Goal: Participate in discussion: Engage in conversation with other users on a specific topic

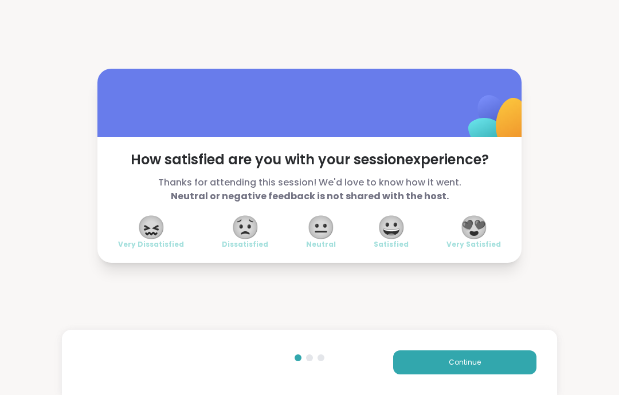
click at [499, 363] on button "Continue" at bounding box center [464, 363] width 143 height 24
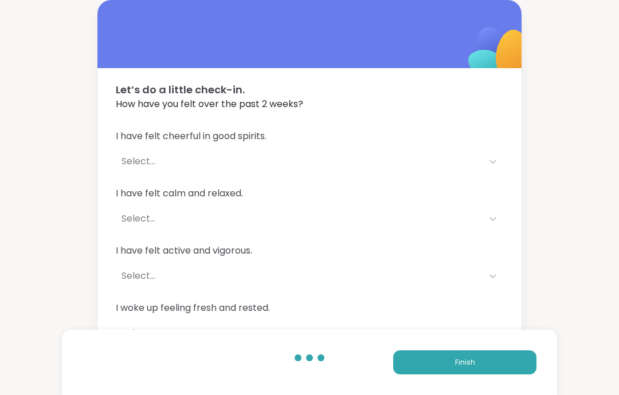
click at [500, 368] on button "Finish" at bounding box center [464, 363] width 143 height 24
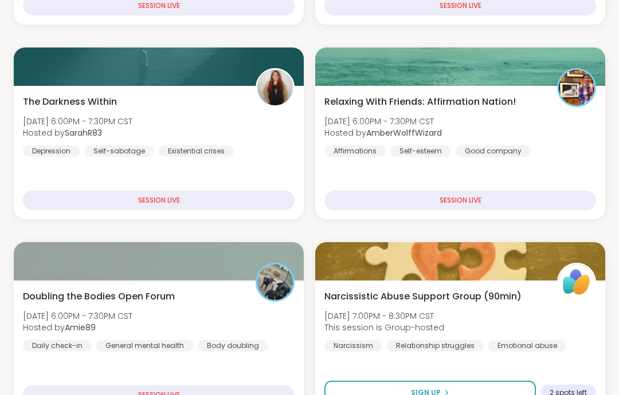
scroll to position [355, 0]
click at [278, 321] on div "Doubling the Bodies Open Forum [DATE] 6:00PM - 7:30PM CST Hosted by Amie89 Dail…" at bounding box center [159, 321] width 272 height 62
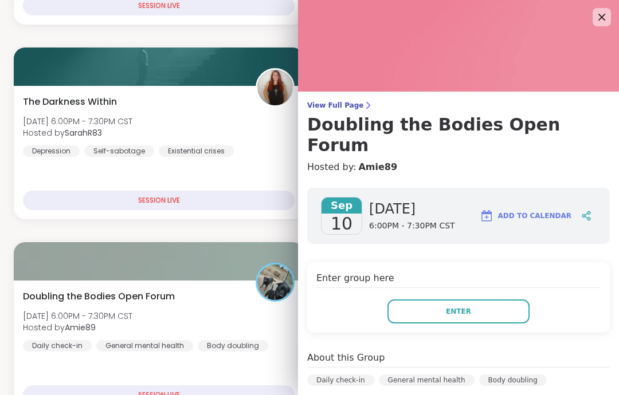
click at [493, 300] on button "Enter" at bounding box center [458, 312] width 142 height 24
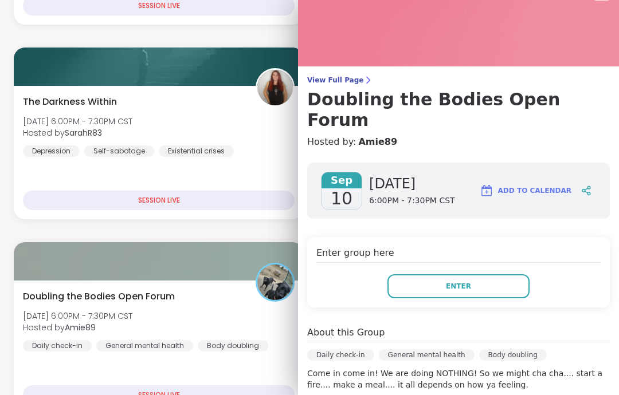
scroll to position [26, 0]
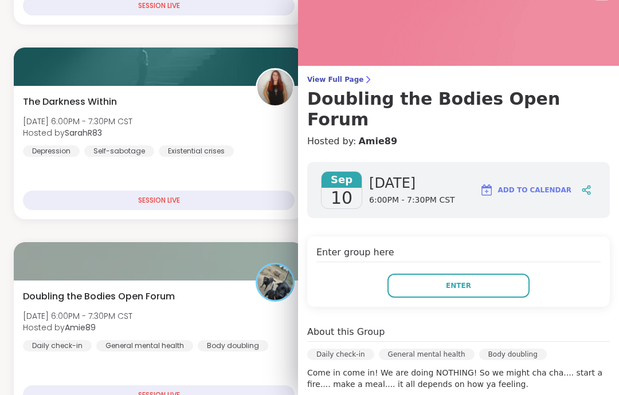
click at [472, 274] on button "Enter" at bounding box center [458, 286] width 142 height 24
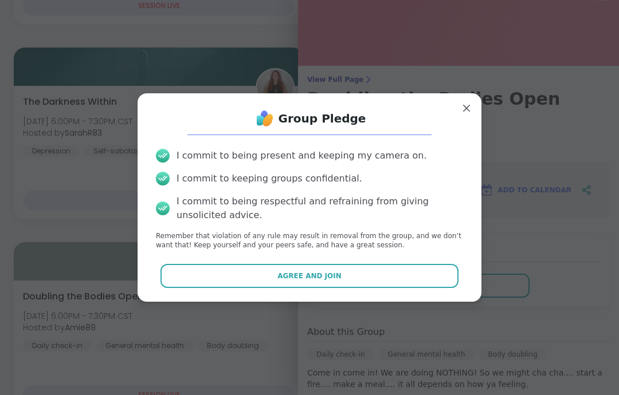
click at [385, 288] on button "Agree and Join" at bounding box center [309, 276] width 299 height 24
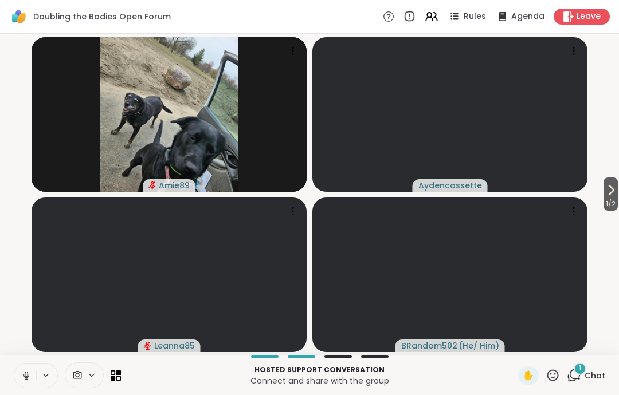
click at [28, 367] on button at bounding box center [25, 376] width 22 height 24
click at [26, 375] on icon at bounding box center [26, 376] width 10 height 10
click at [26, 374] on icon at bounding box center [26, 373] width 3 height 5
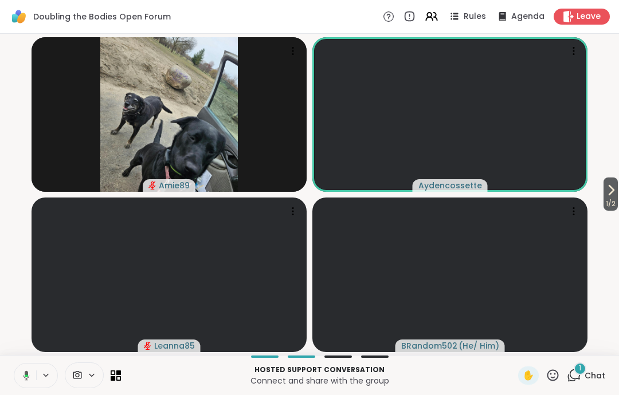
click at [617, 189] on button "1 / 2" at bounding box center [610, 194] width 14 height 33
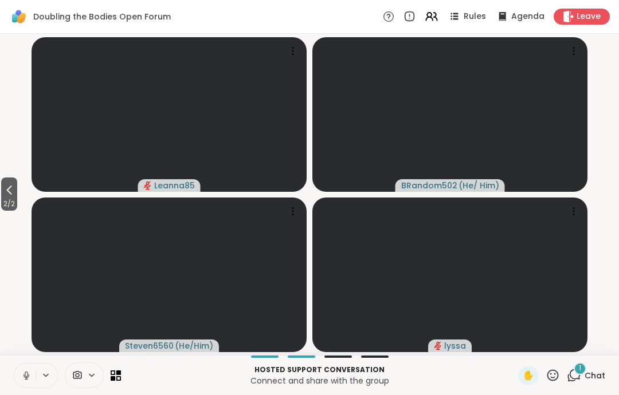
click at [13, 206] on span "2 / 2" at bounding box center [9, 204] width 16 height 14
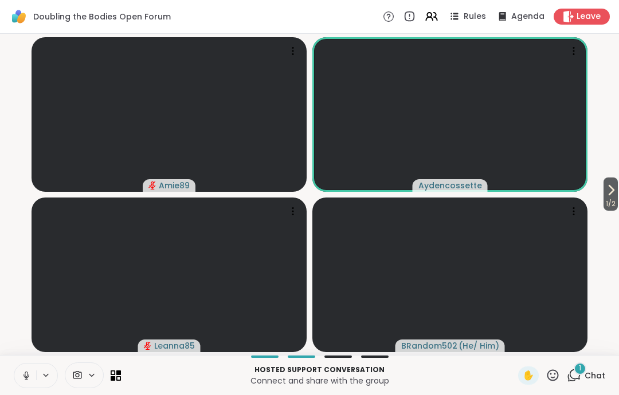
click at [611, 201] on span "1 / 2" at bounding box center [610, 204] width 14 height 14
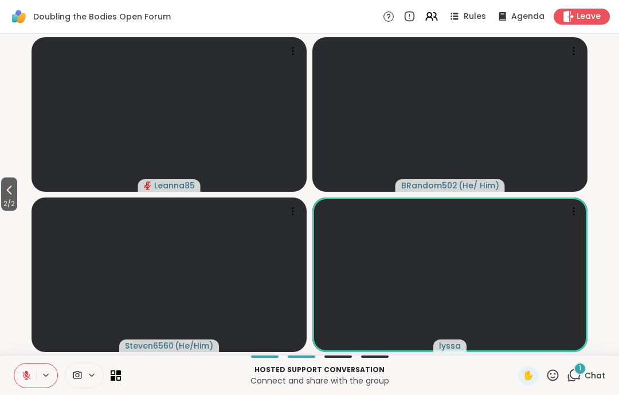
click at [2, 196] on button "2 / 2" at bounding box center [9, 194] width 16 height 33
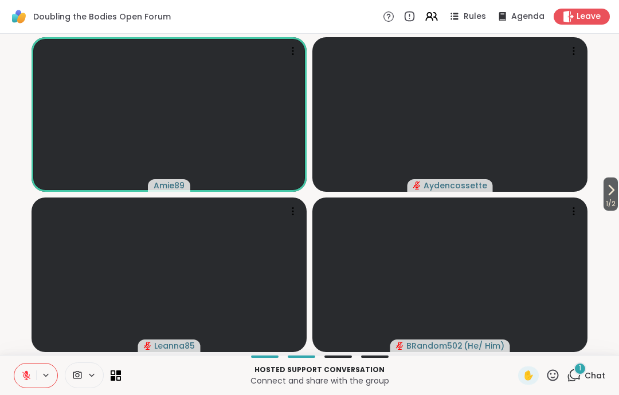
click at [32, 375] on button at bounding box center [25, 376] width 22 height 24
click at [23, 376] on icon at bounding box center [26, 376] width 10 height 10
click at [15, 374] on button at bounding box center [25, 376] width 22 height 24
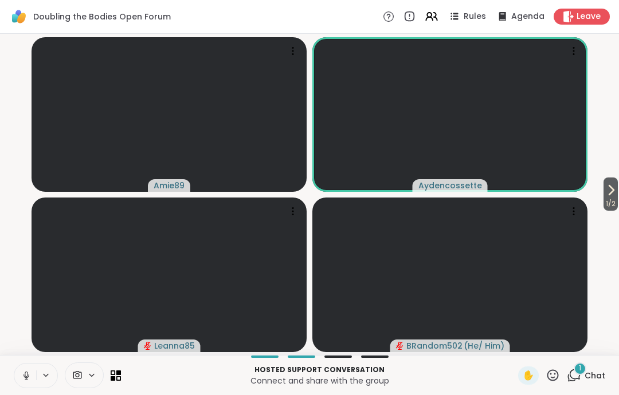
click at [18, 376] on button at bounding box center [25, 376] width 22 height 24
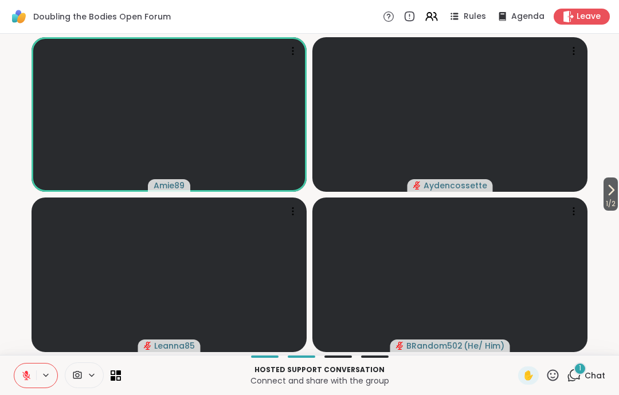
click at [25, 372] on icon at bounding box center [26, 376] width 10 height 10
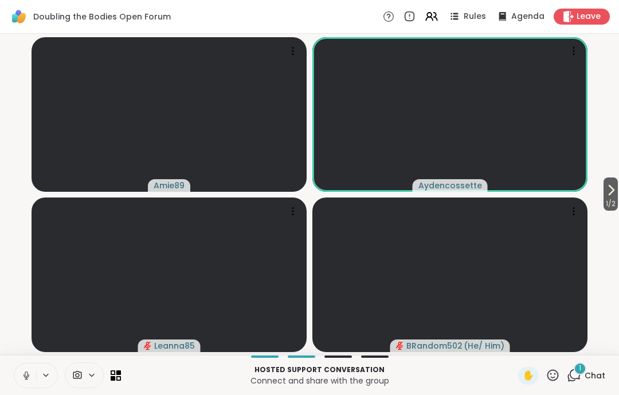
click at [25, 380] on icon at bounding box center [26, 376] width 10 height 10
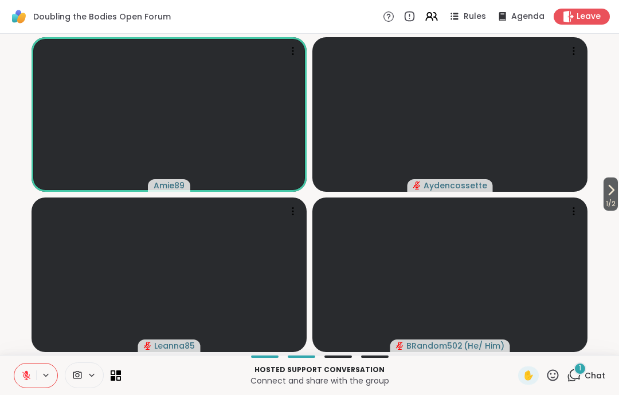
click at [33, 387] on button at bounding box center [25, 376] width 22 height 24
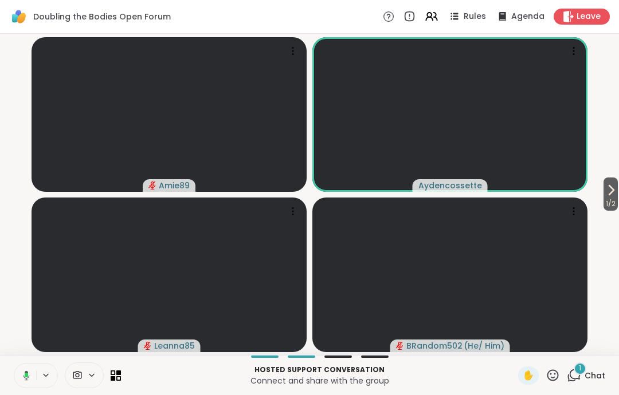
click at [25, 384] on button at bounding box center [24, 376] width 23 height 24
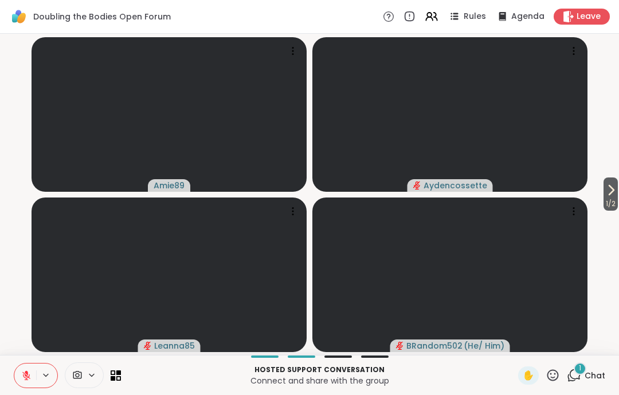
click at [581, 373] on span "1" at bounding box center [580, 369] width 2 height 10
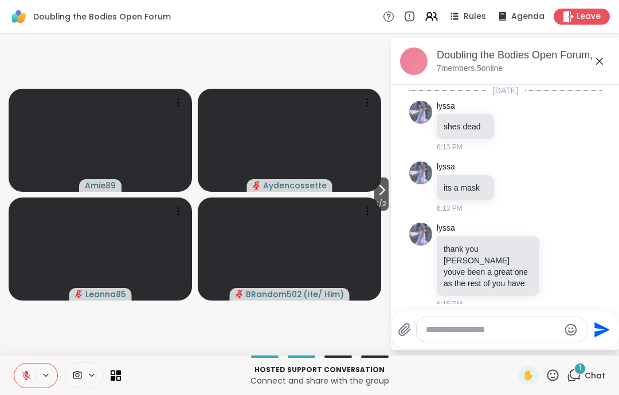
scroll to position [1897, 0]
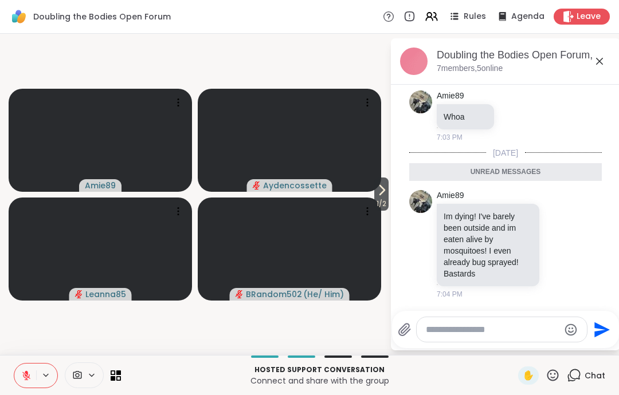
click at [593, 68] on icon at bounding box center [600, 61] width 14 height 14
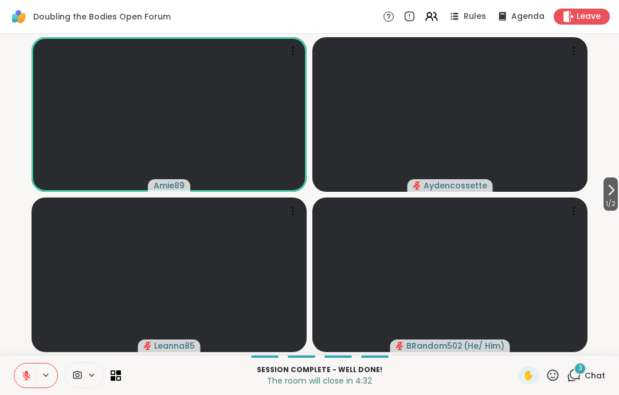
click at [30, 382] on button at bounding box center [25, 376] width 22 height 24
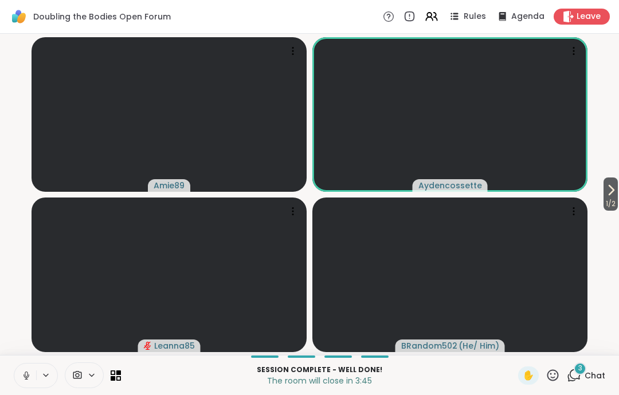
click at [28, 377] on icon at bounding box center [26, 376] width 10 height 10
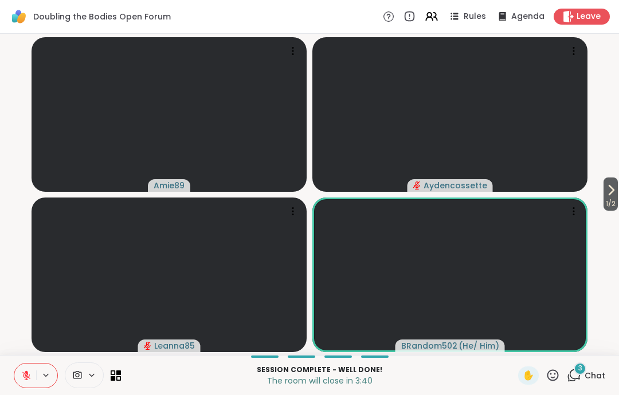
click at [36, 383] on button at bounding box center [25, 376] width 22 height 24
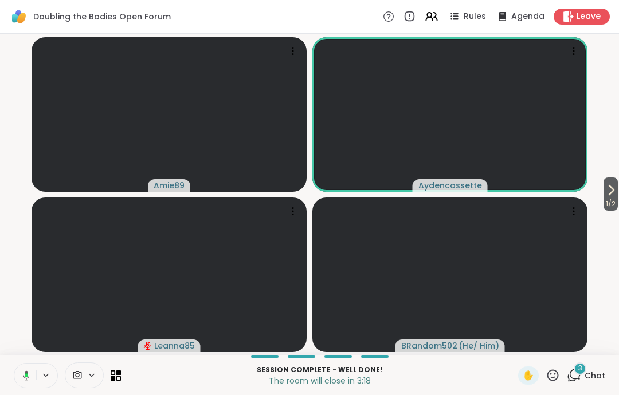
click at [27, 377] on icon at bounding box center [26, 376] width 3 height 4
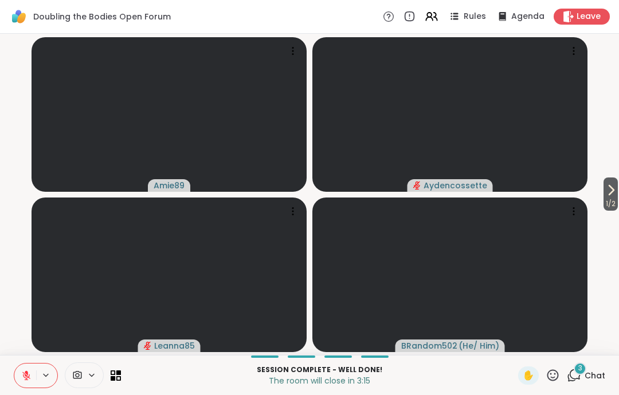
click at [23, 383] on button at bounding box center [25, 376] width 22 height 24
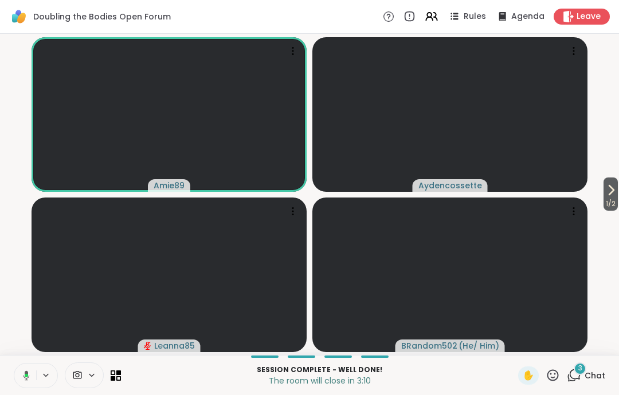
click at [19, 383] on button at bounding box center [24, 376] width 23 height 24
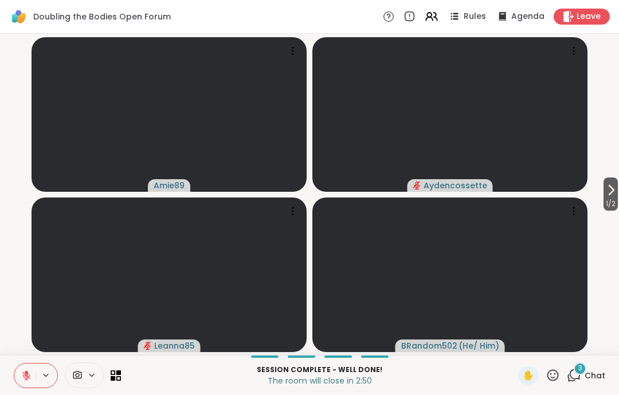
click at [22, 372] on icon at bounding box center [26, 376] width 10 height 10
click at [23, 378] on icon at bounding box center [26, 376] width 10 height 10
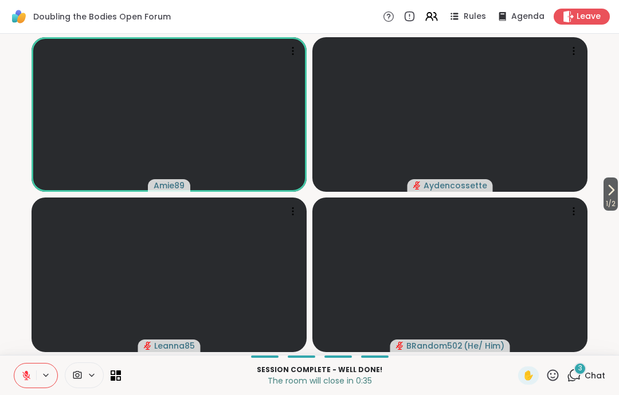
click at [22, 385] on button at bounding box center [25, 376] width 22 height 24
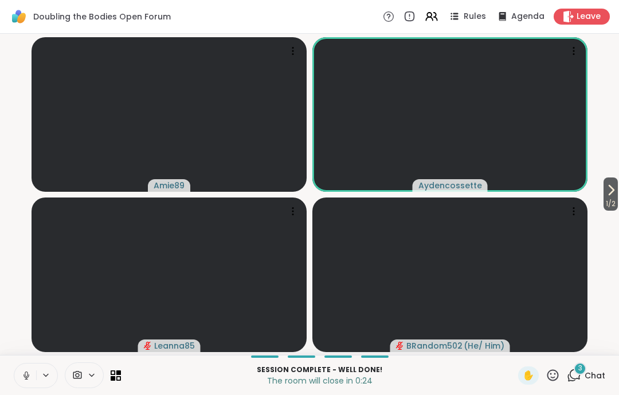
click at [23, 371] on icon at bounding box center [26, 376] width 10 height 10
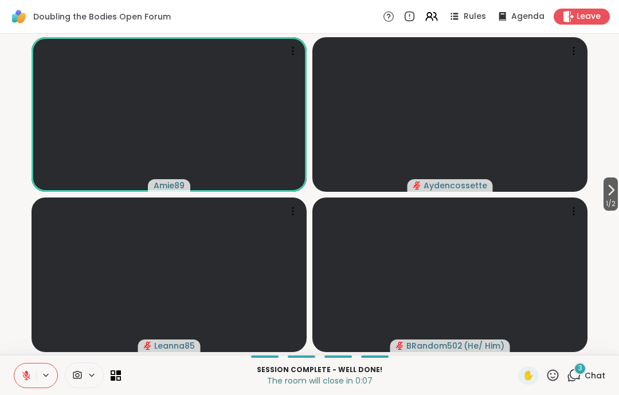
click at [551, 381] on icon at bounding box center [553, 375] width 14 height 14
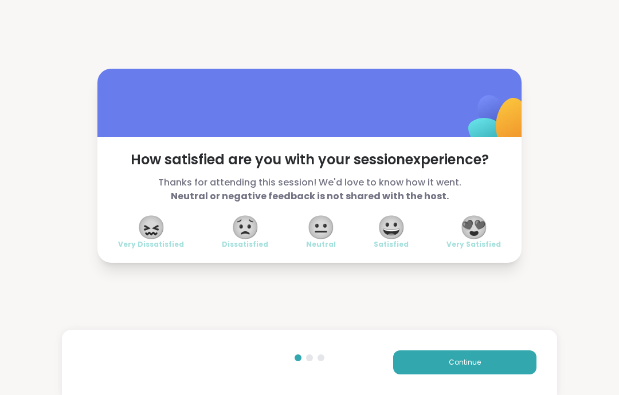
click at [500, 234] on div "😍 Very Satisfied" at bounding box center [473, 233] width 54 height 32
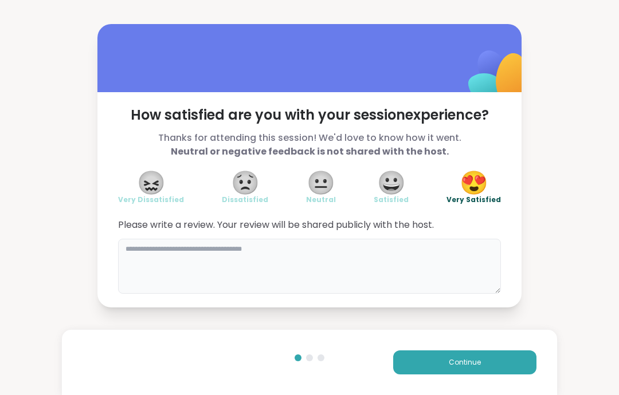
click at [433, 262] on textarea at bounding box center [309, 266] width 383 height 55
click at [360, 270] on textarea at bounding box center [309, 266] width 383 height 55
type textarea "**********"
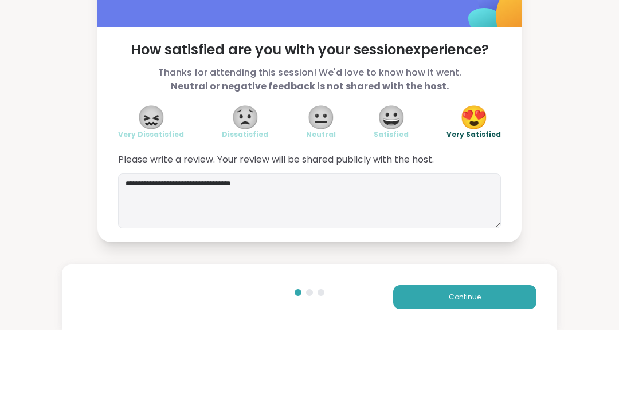
click at [511, 351] on button "Continue" at bounding box center [464, 363] width 143 height 24
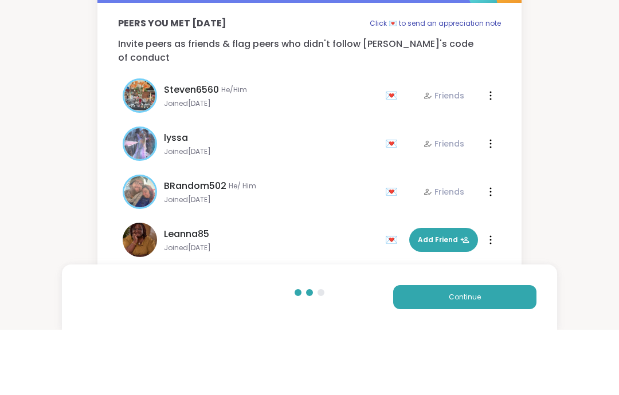
scroll to position [21, 0]
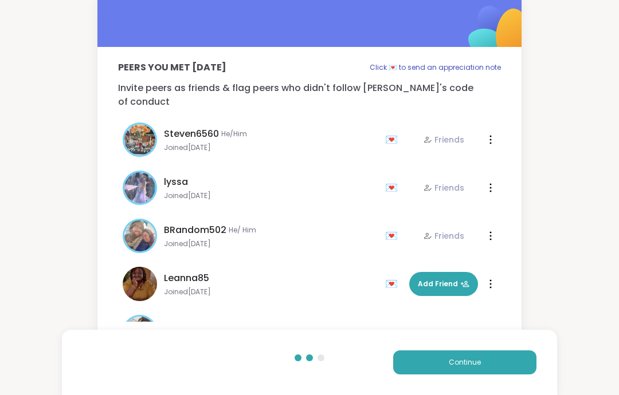
click at [499, 358] on button "Continue" at bounding box center [464, 363] width 143 height 24
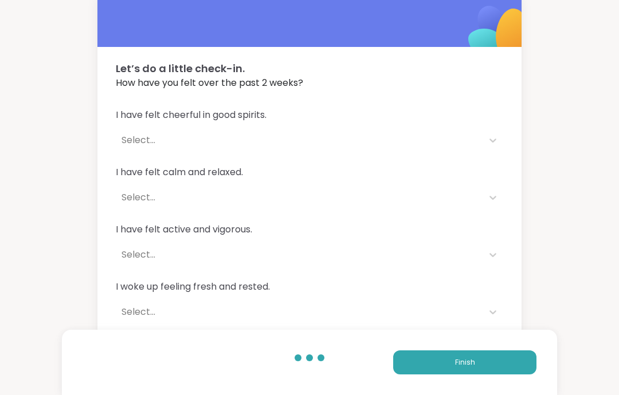
click at [495, 367] on button "Finish" at bounding box center [464, 363] width 143 height 24
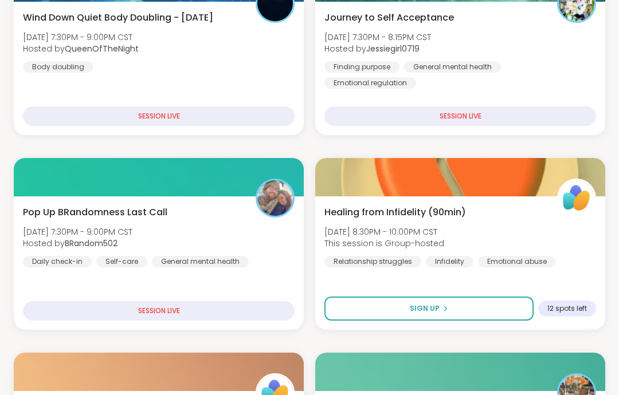
scroll to position [440, 0]
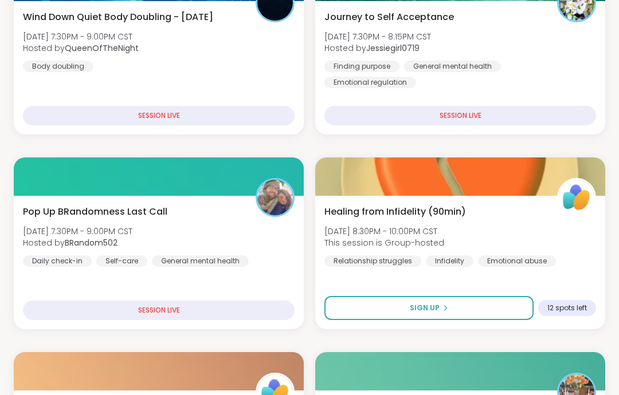
click at [243, 263] on div "General mental health" at bounding box center [200, 261] width 97 height 11
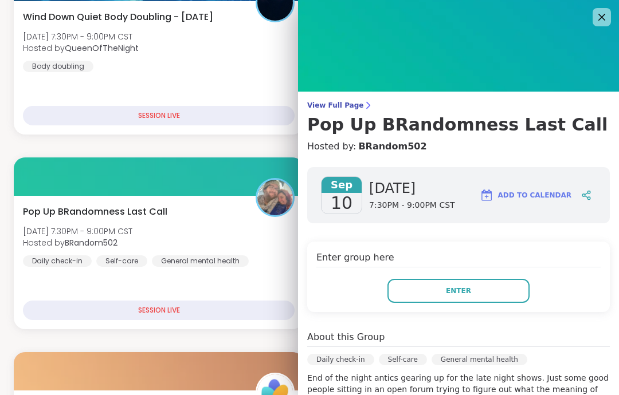
click at [492, 301] on button "Enter" at bounding box center [458, 291] width 142 height 24
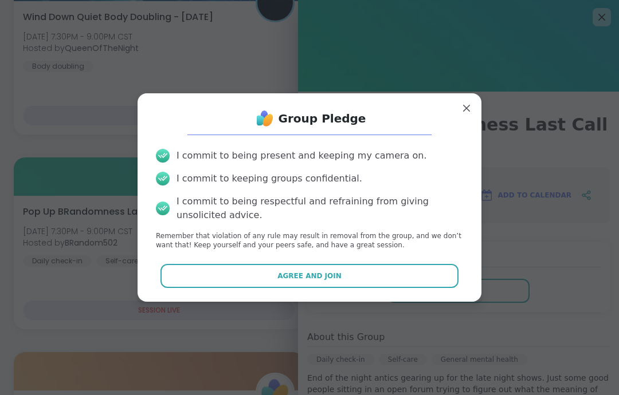
click at [439, 288] on button "Agree and Join" at bounding box center [309, 276] width 299 height 24
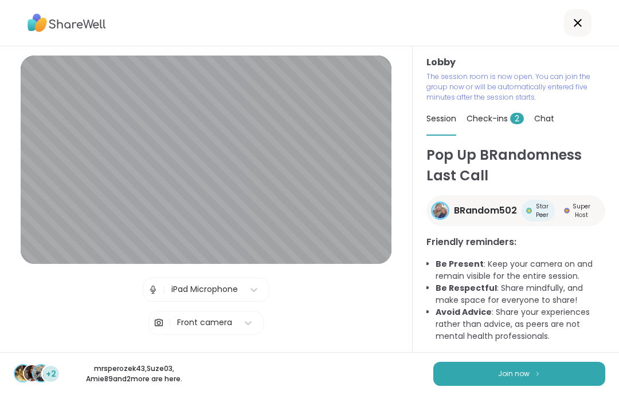
click at [507, 392] on div "+2 mrsperozek43 , Suze03 , Amie89 and 2 more are here. Join now" at bounding box center [309, 373] width 619 height 43
click at [542, 368] on button "Join now" at bounding box center [519, 374] width 172 height 24
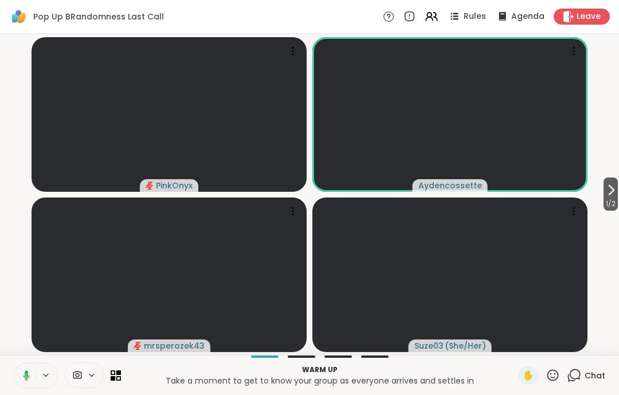
click at [44, 375] on icon at bounding box center [45, 376] width 9 height 10
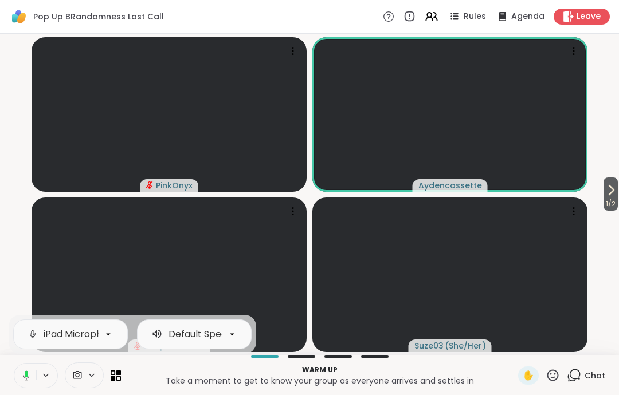
click at [23, 372] on icon at bounding box center [24, 376] width 10 height 10
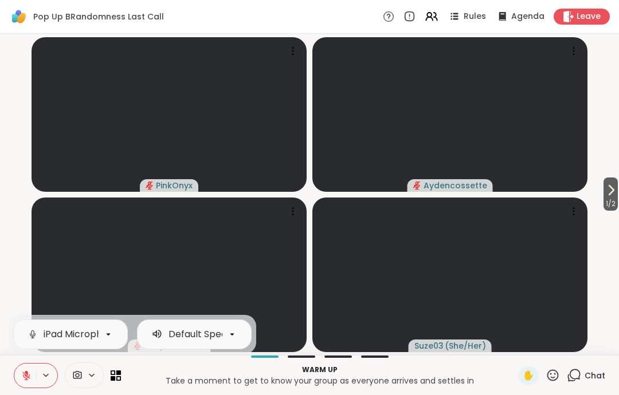
click at [27, 275] on video-player-container "1 / 2 PinkOnyx Aydencossette mrsperozek43 Suze03 ( She/Her )" at bounding box center [309, 194] width 605 height 312
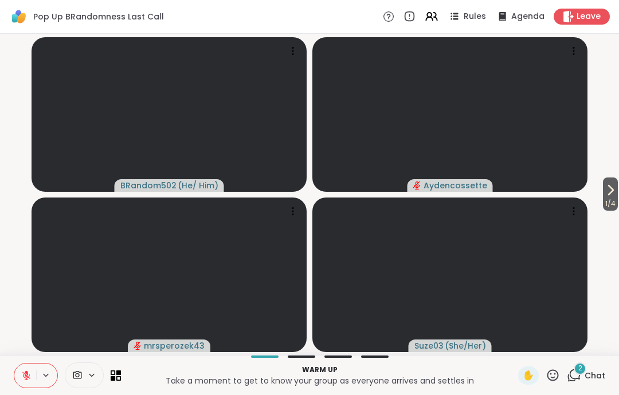
click at [575, 9] on div "Leave" at bounding box center [582, 17] width 56 height 16
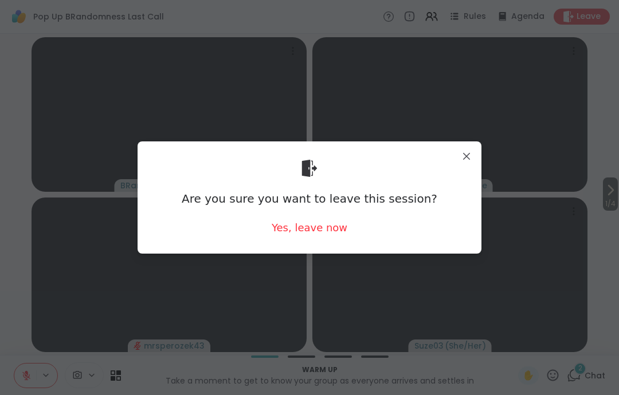
click at [323, 234] on div "Yes, leave now" at bounding box center [310, 228] width 76 height 14
